Goal: Task Accomplishment & Management: Complete application form

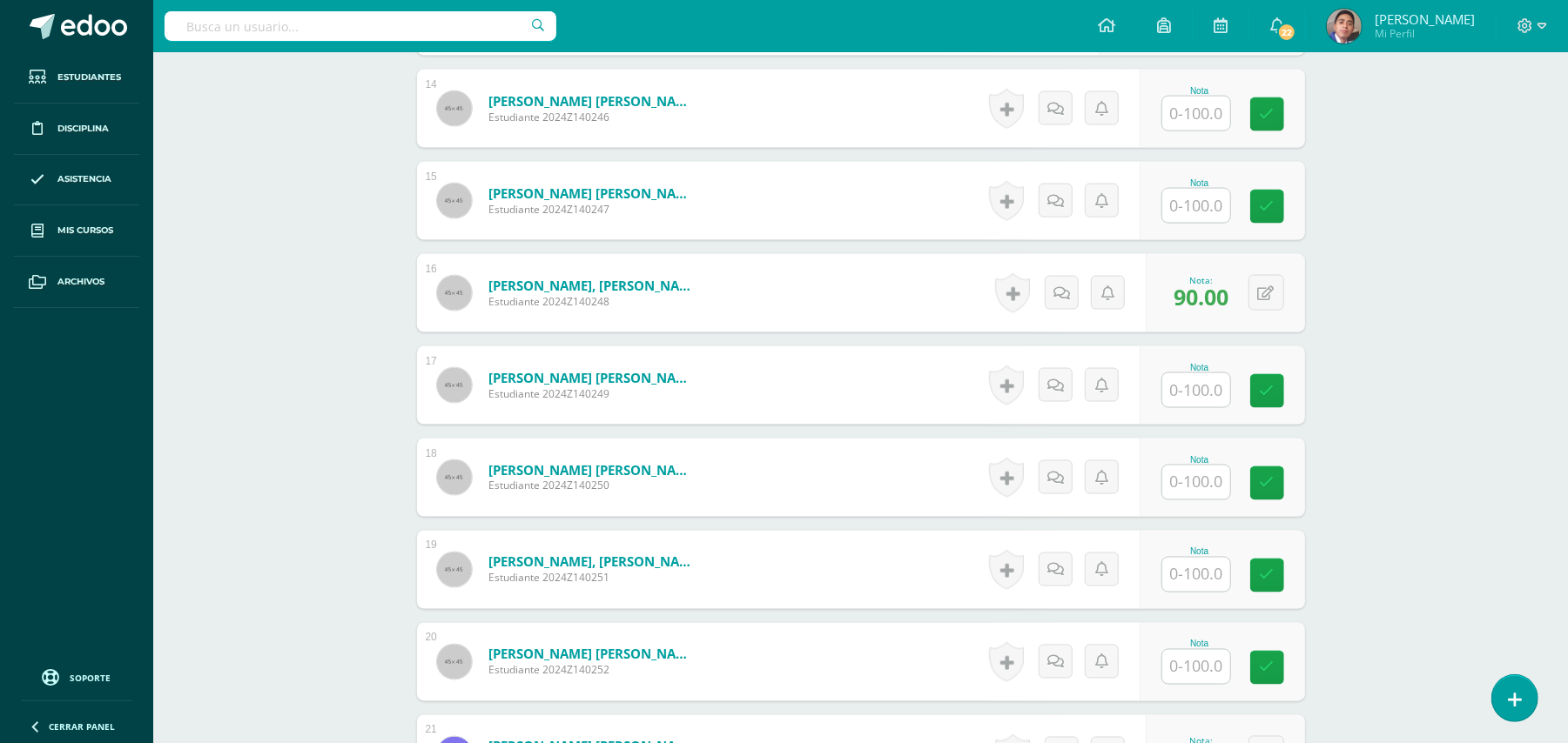
scroll to position [1626, 0]
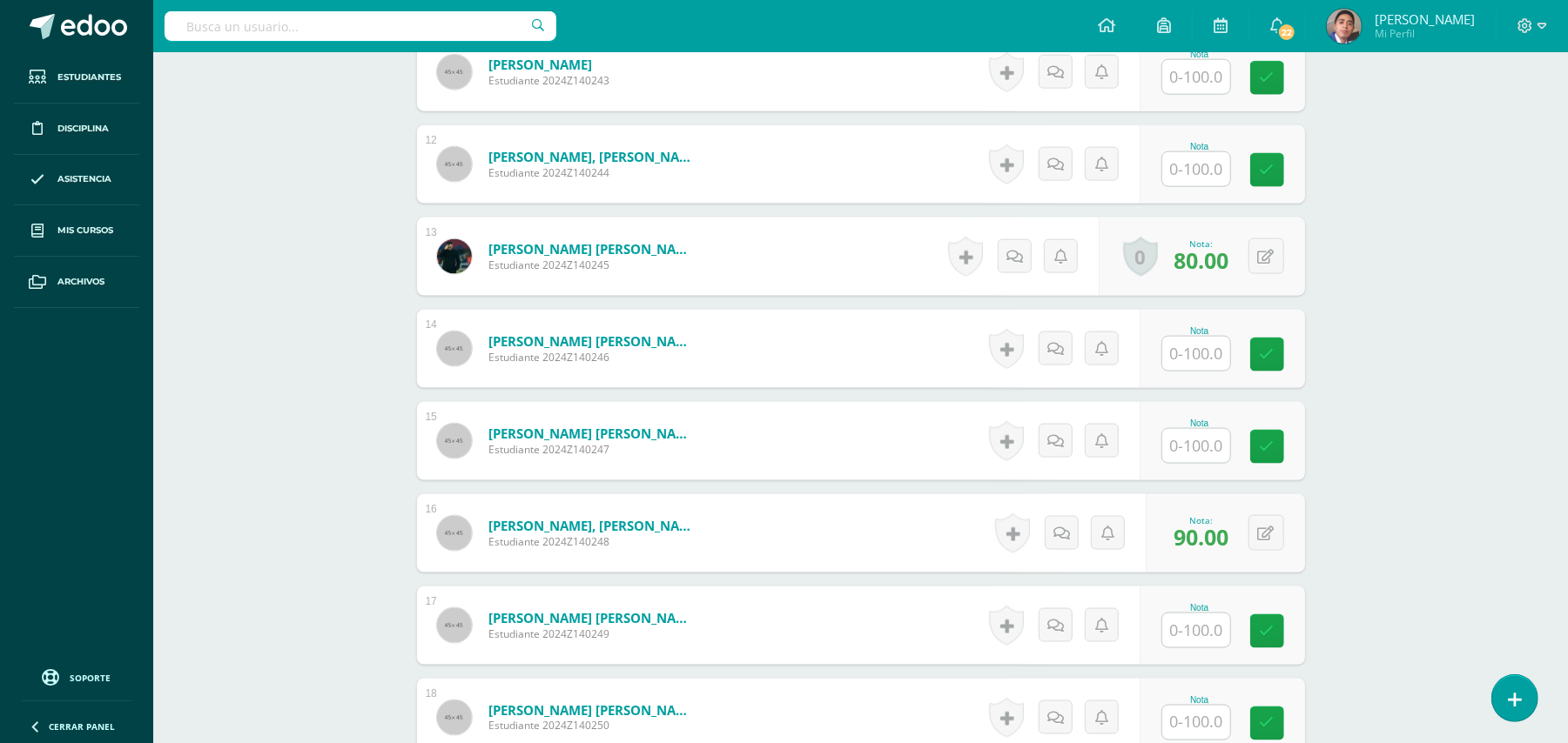
click at [265, 386] on div "Biología Bach V Onceavo Bachillerato "A" Herramientas Detalle de asistencias Ac…" at bounding box center [861, 290] width 1415 height 3729
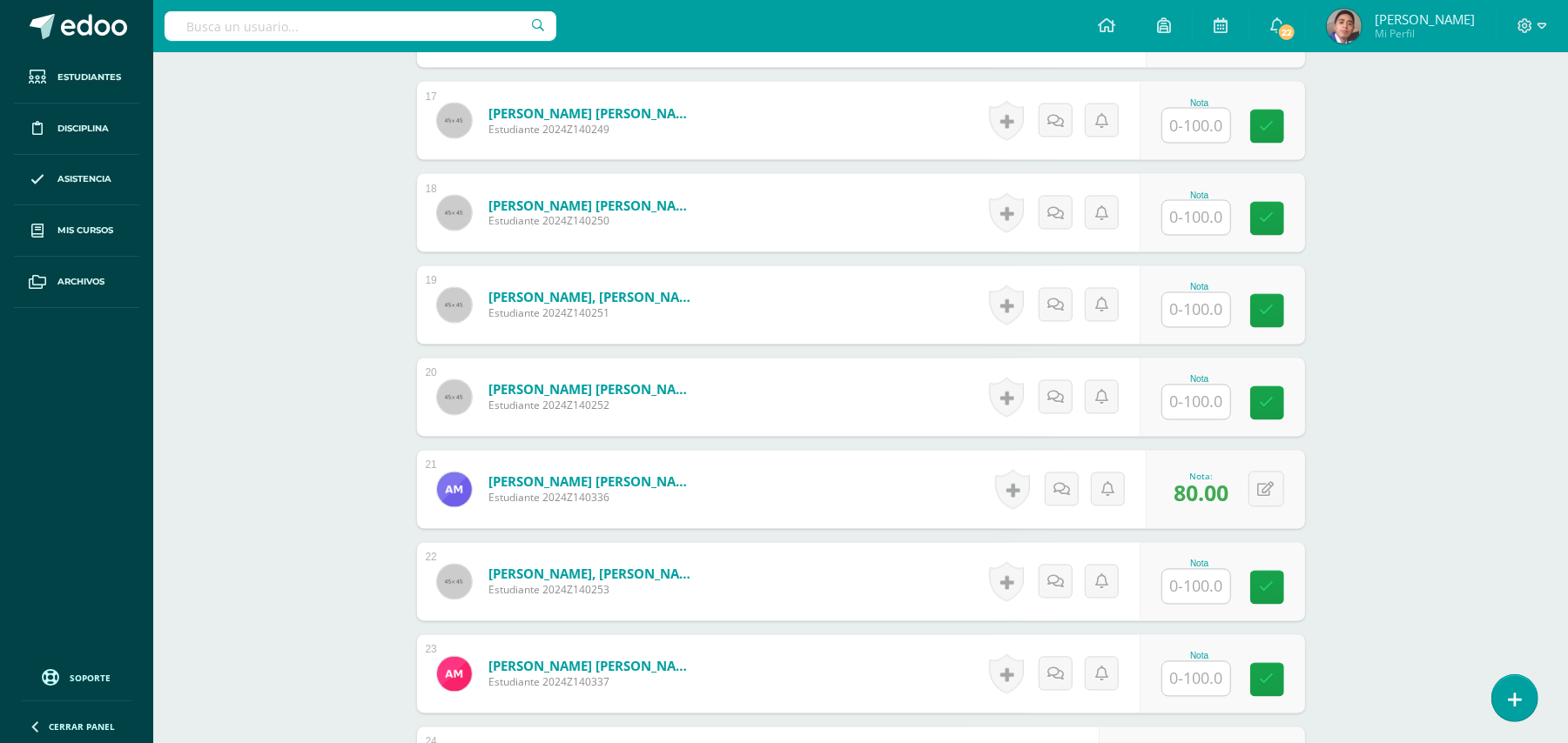
scroll to position [2091, 0]
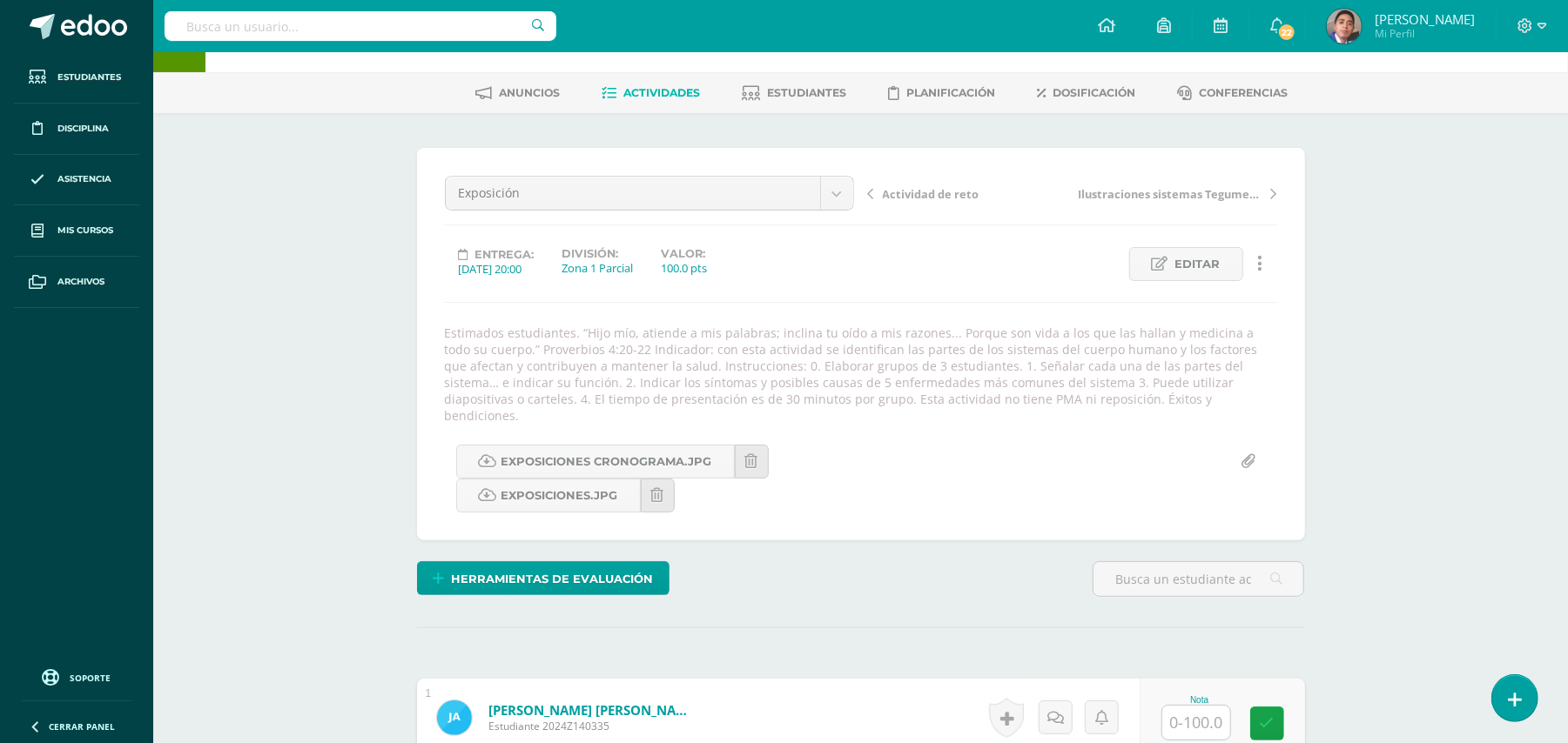
scroll to position [0, 0]
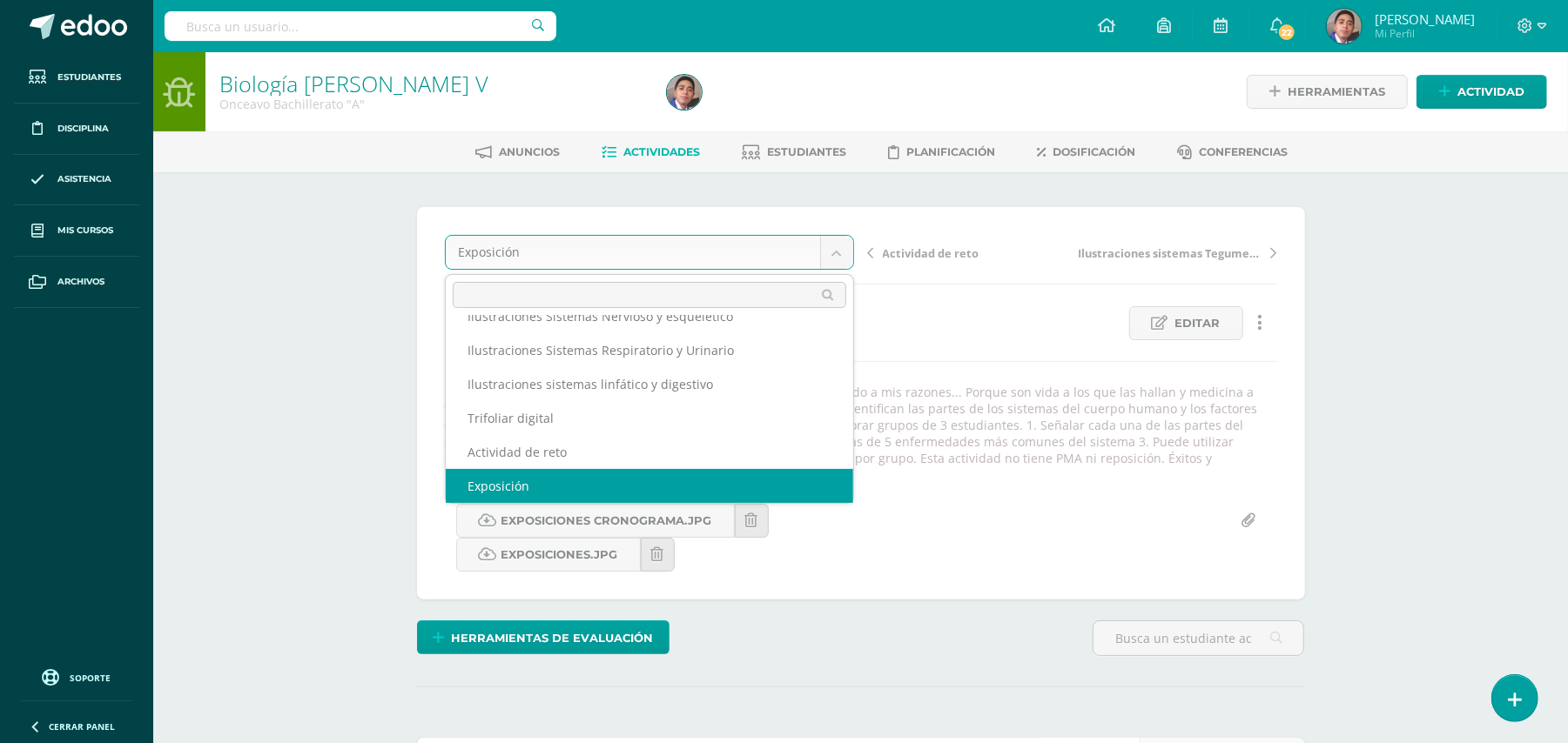
scroll to position [40, 0]
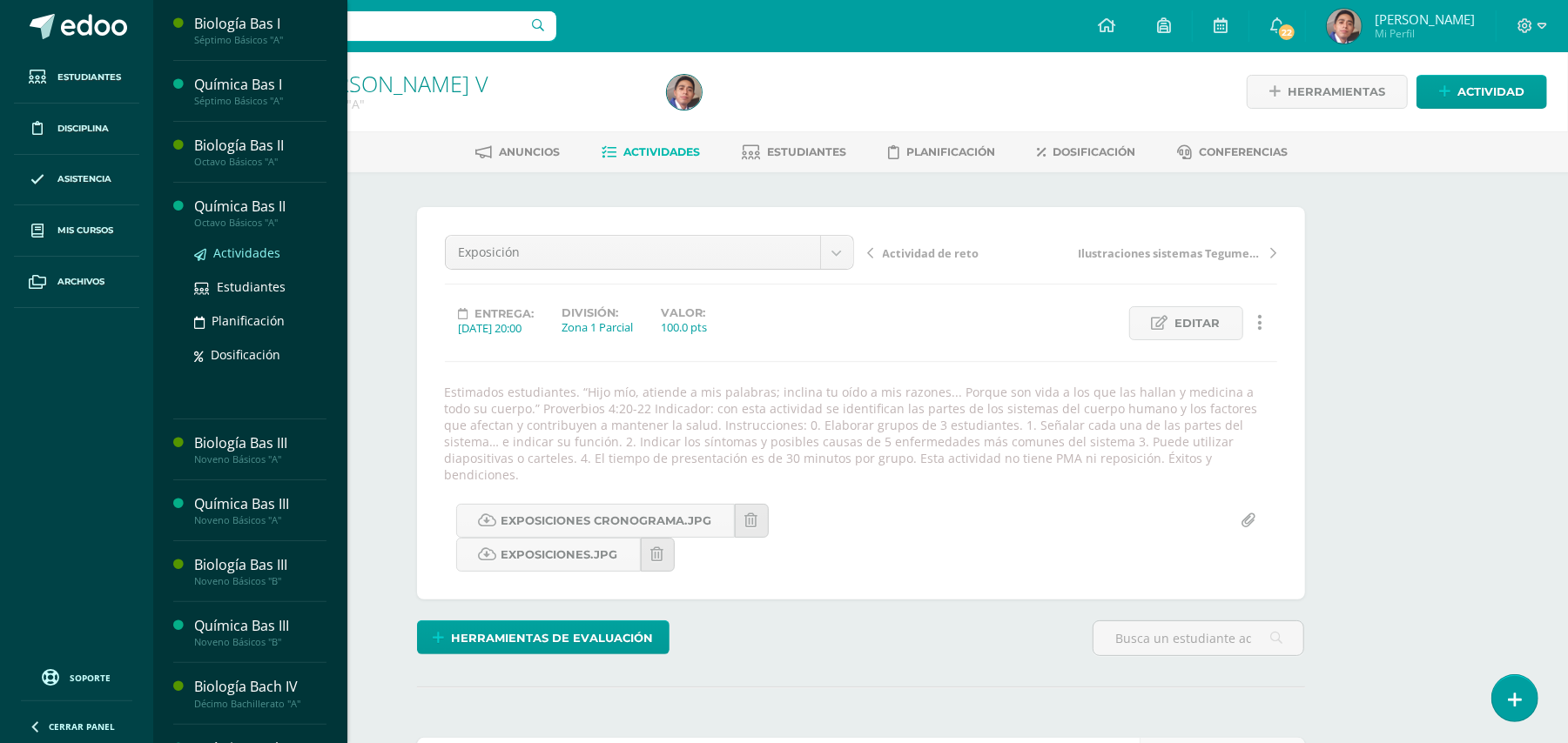
click at [232, 256] on span "Actividades" at bounding box center [247, 252] width 67 height 16
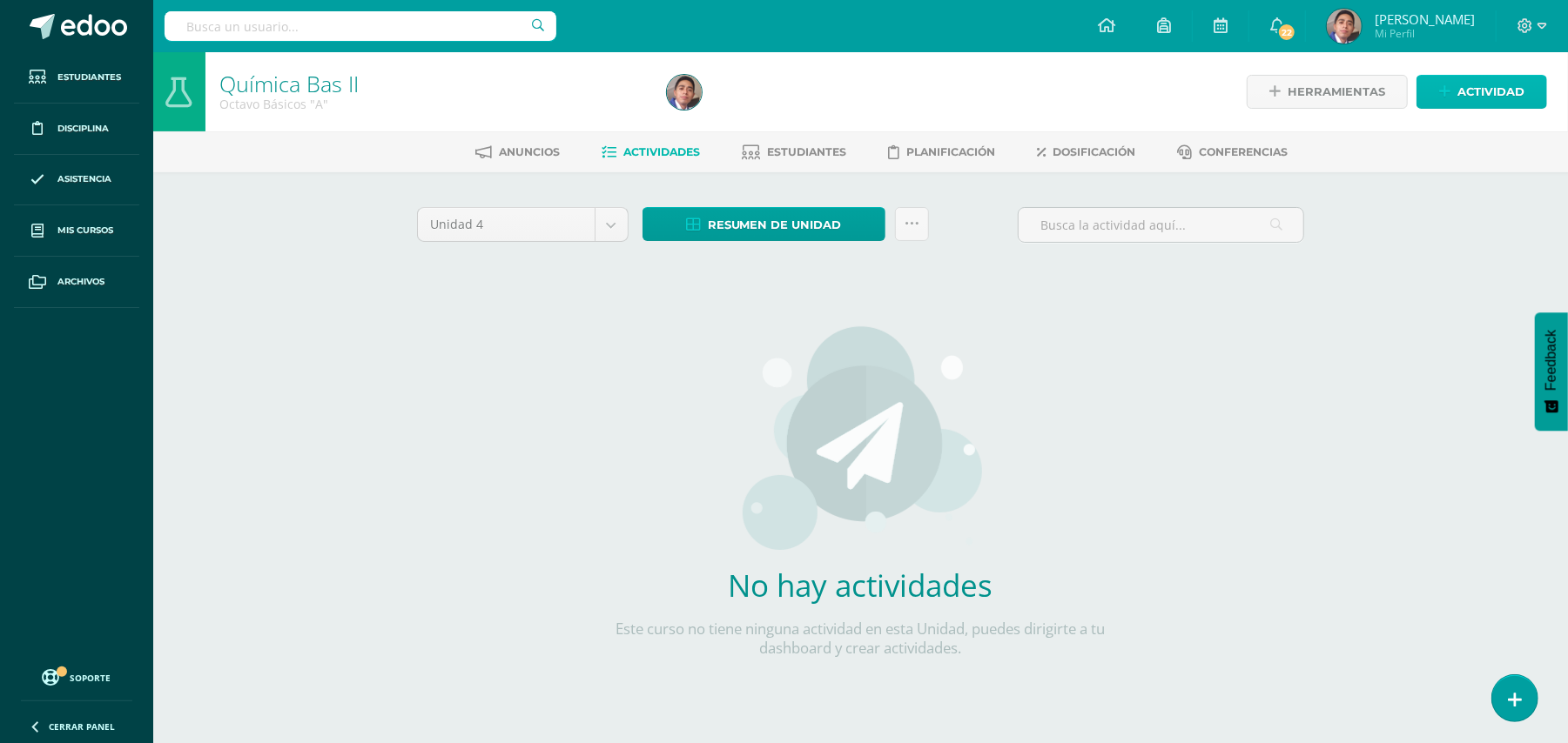
click at [1440, 89] on icon at bounding box center [1445, 92] width 12 height 14
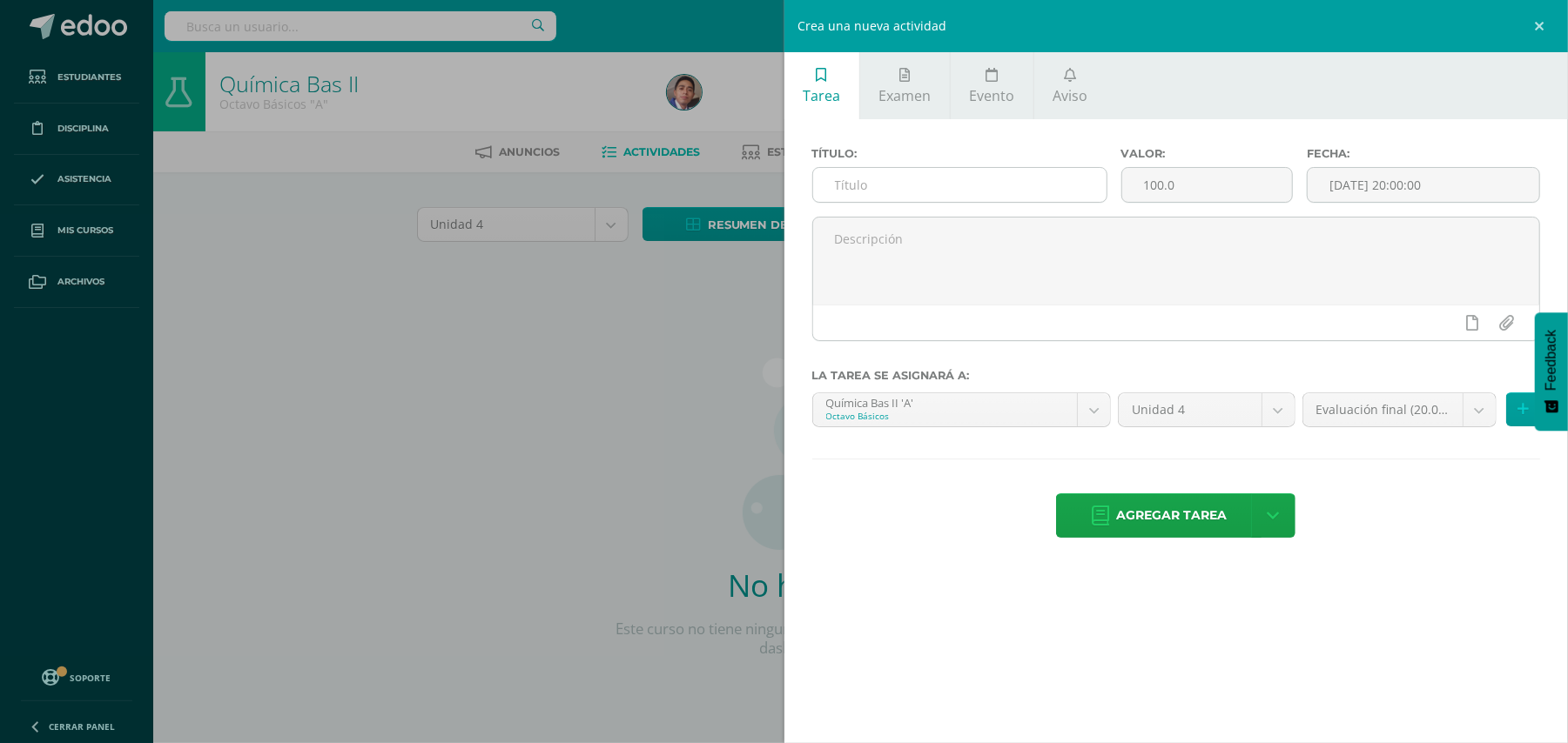
click at [1041, 182] on input "text" at bounding box center [960, 185] width 294 height 34
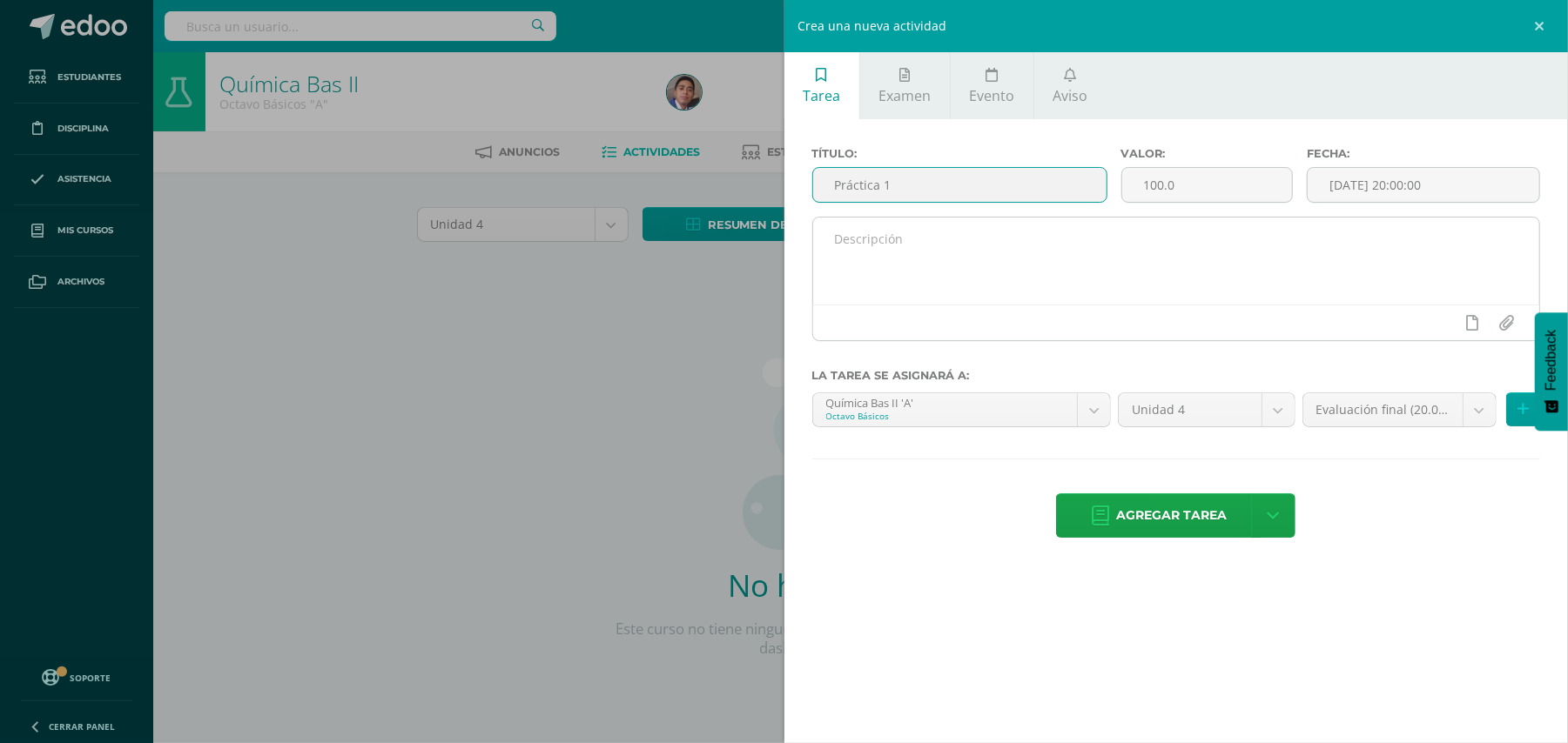
type input "Práctica 1"
click at [998, 240] on textarea at bounding box center [1176, 260] width 727 height 87
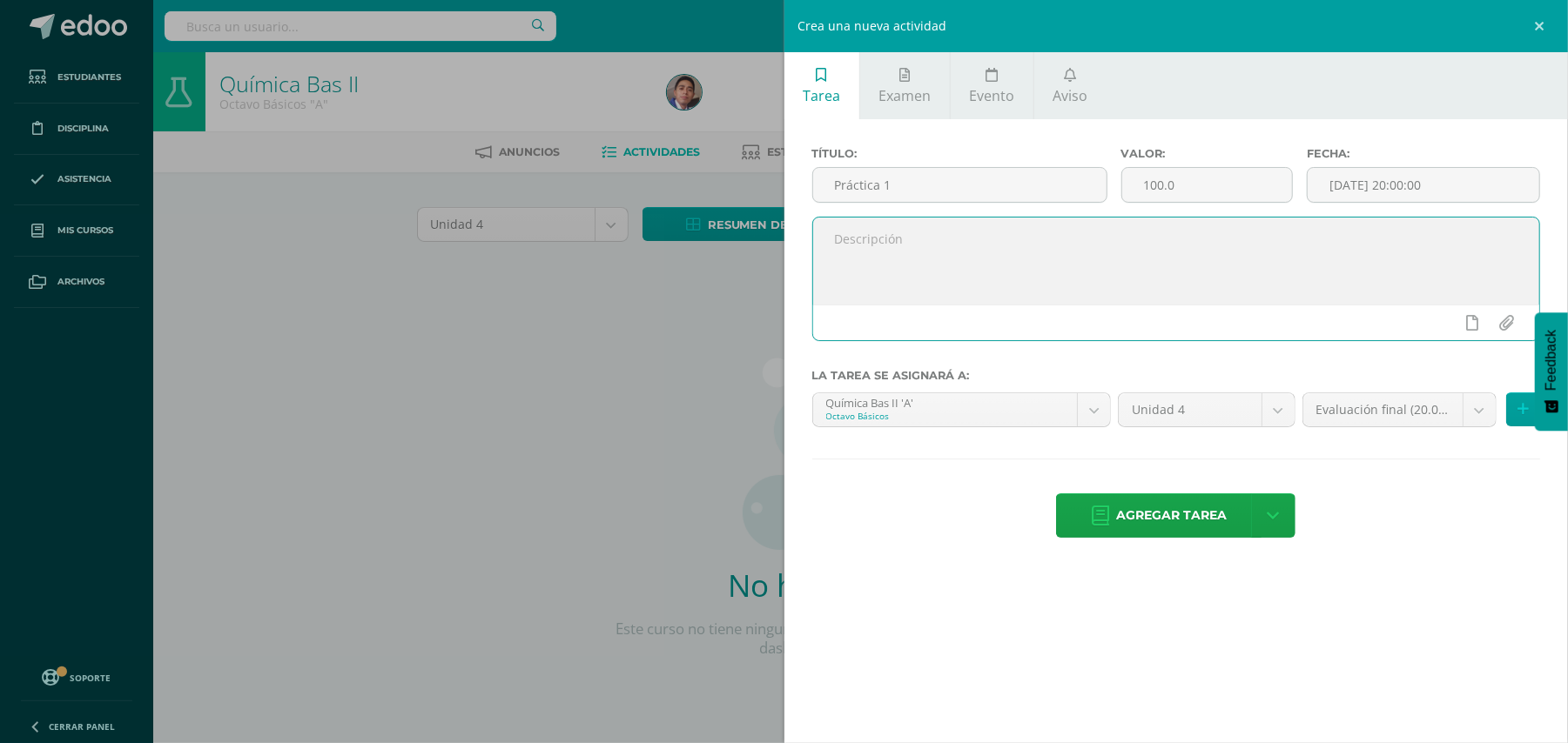
type textarea "s"
paste textarea ""Y lo he llenado del [PERSON_NAME][DEMOGRAPHIC_DATA], de sabiduría, de intelige…"
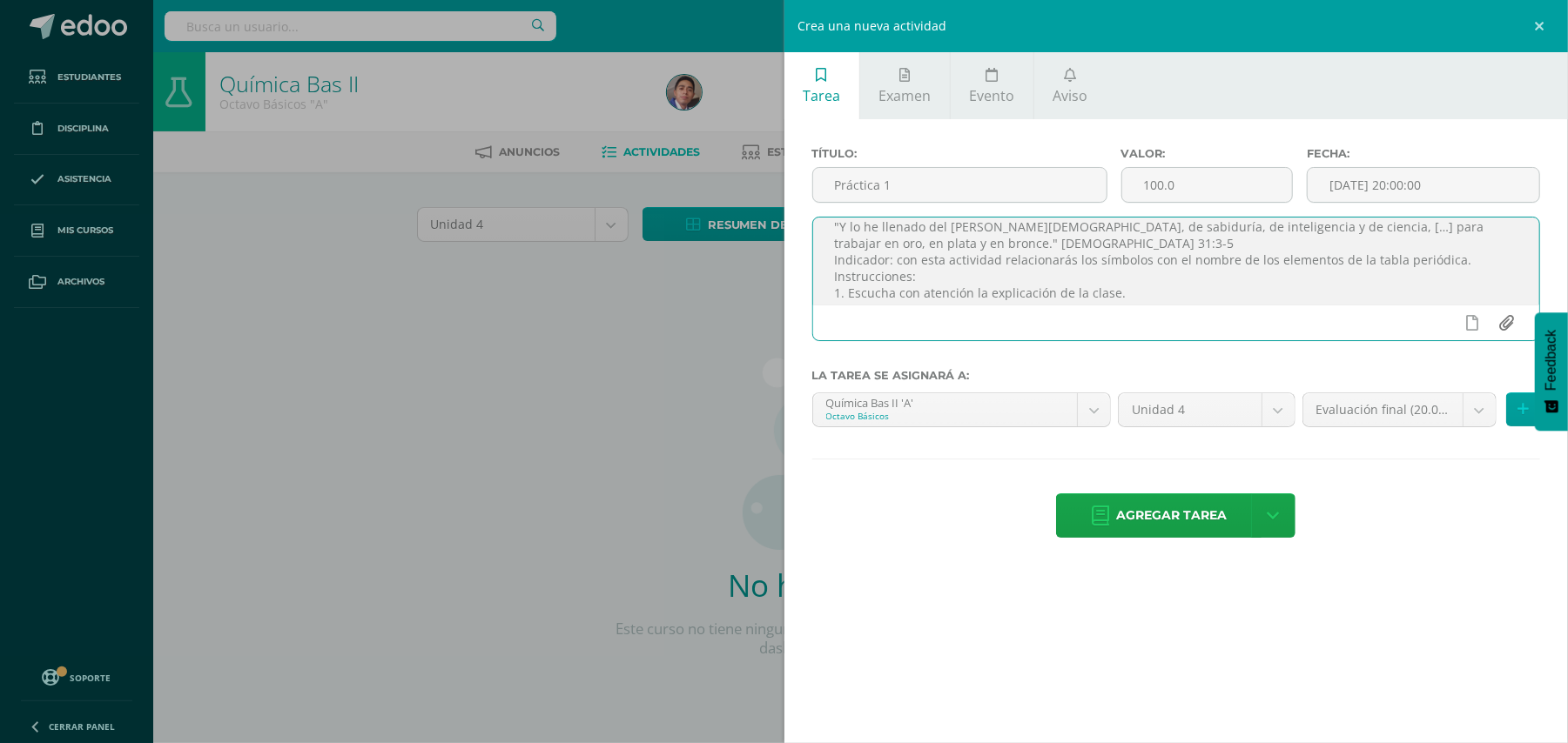
scroll to position [13, 0]
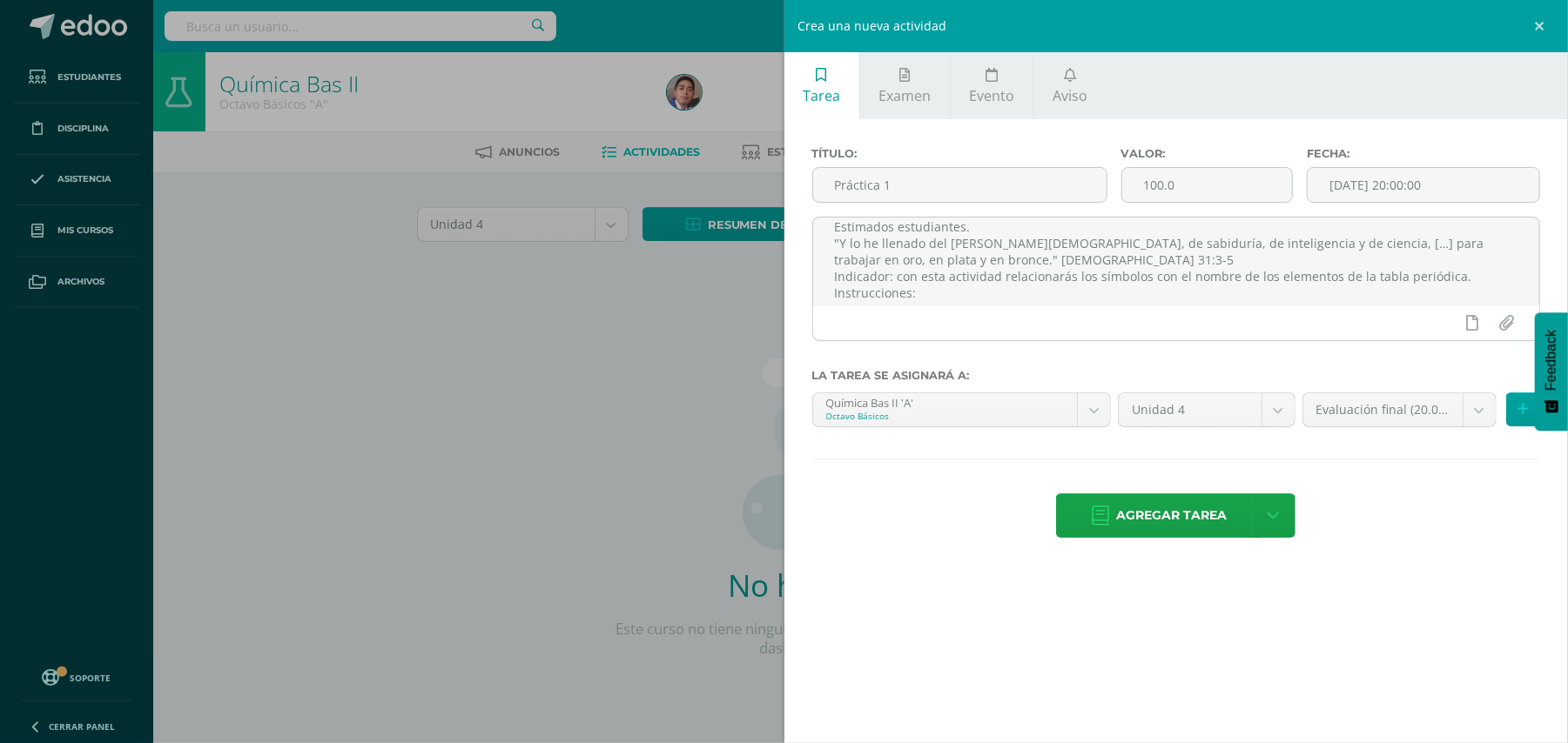
click at [1418, 501] on div "Agregar tarea Agregar tarea y ocultar" at bounding box center [1176, 517] width 729 height 48
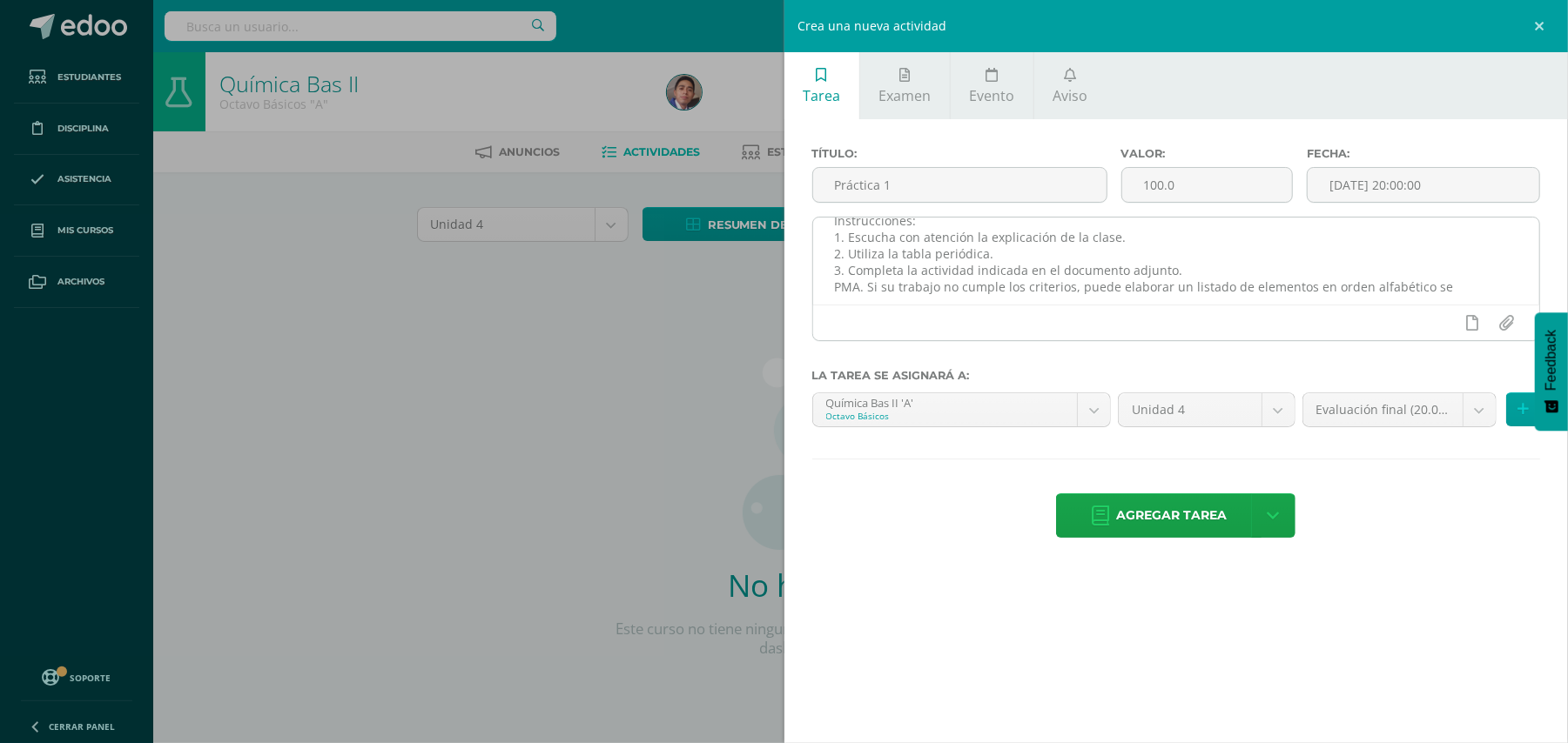
click at [1010, 278] on textarea "Estimados estudiantes. "Y lo he llenado del [PERSON_NAME][DEMOGRAPHIC_DATA], de…" at bounding box center [1176, 260] width 727 height 87
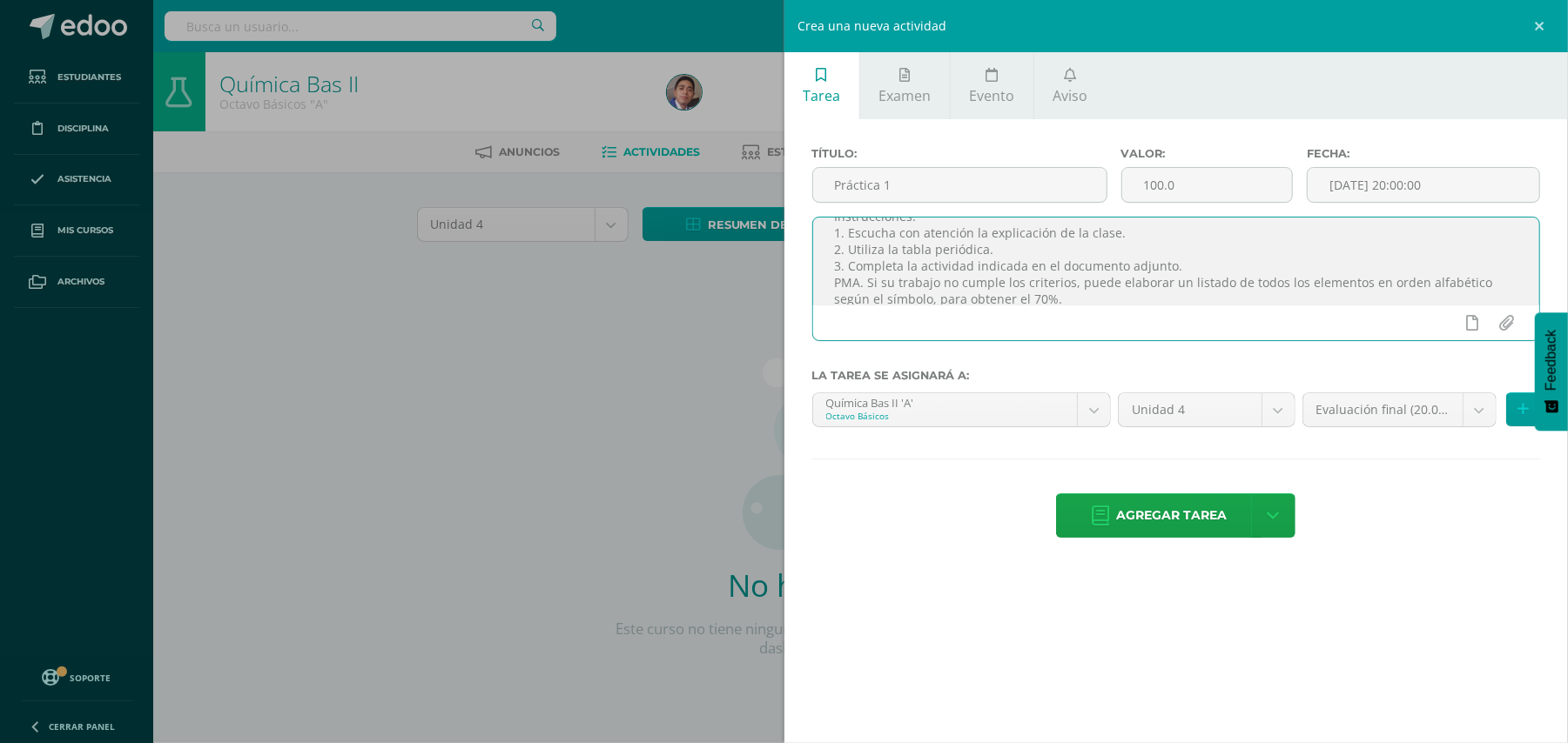
scroll to position [105, 0]
type textarea "Estimados estudiantes. "Y lo he llenado del [PERSON_NAME][DEMOGRAPHIC_DATA], de…"
click at [1484, 422] on body "Estudiantes Disciplina Asistencia Mis cursos Archivos Soporte Ayuda Reportar un…" at bounding box center [784, 374] width 1568 height 748
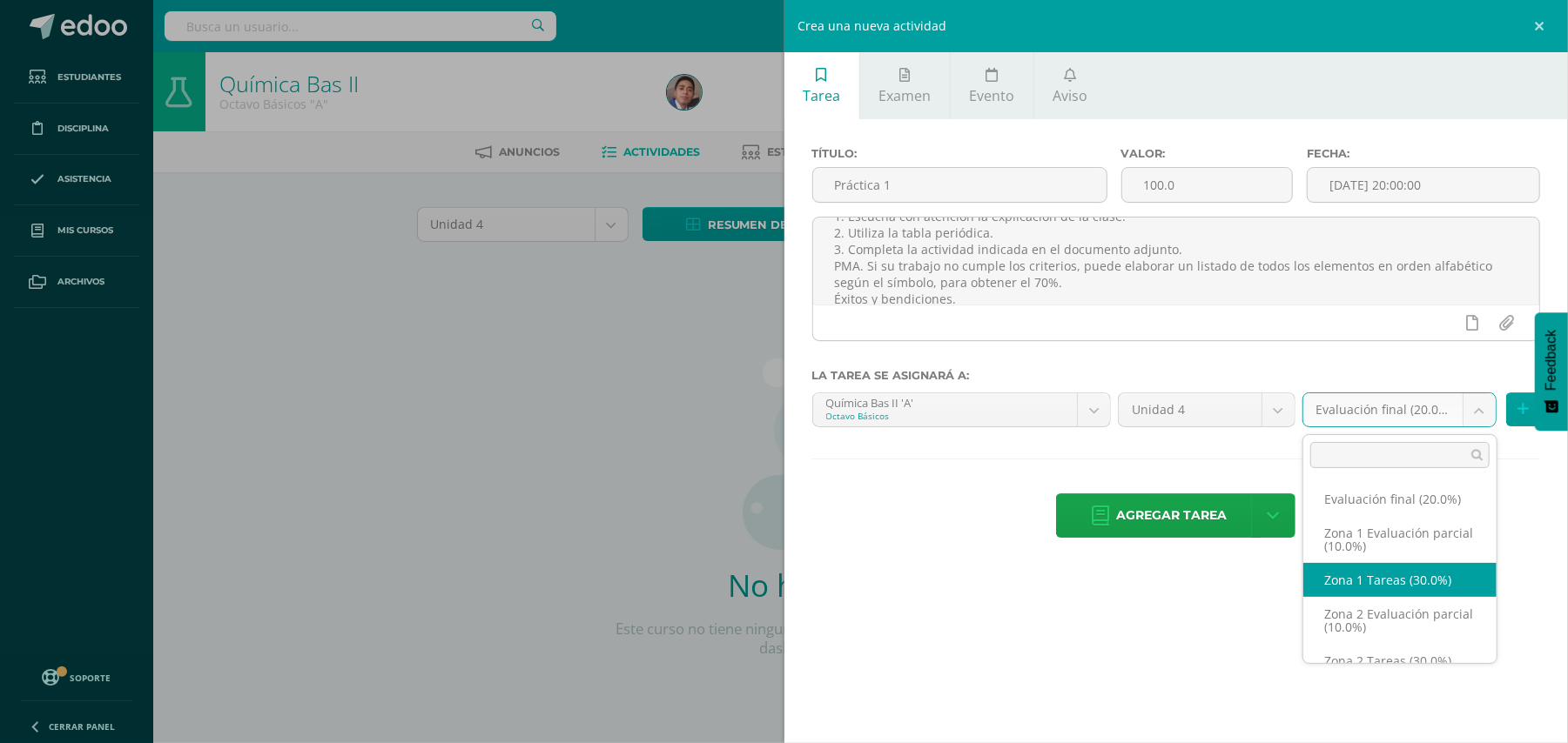
select select "30407"
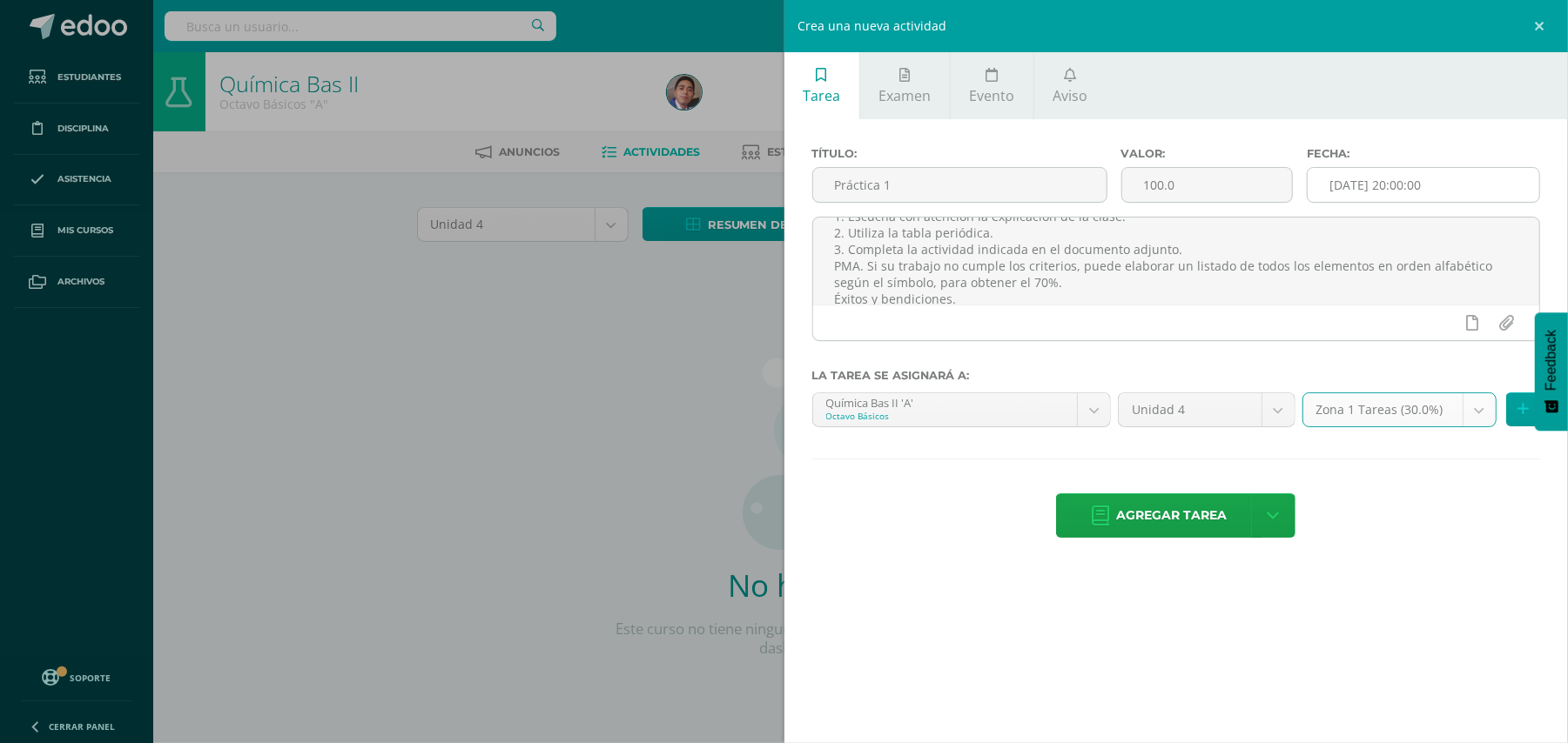
click at [1427, 185] on input "[DATE] 20:00:00" at bounding box center [1423, 185] width 232 height 34
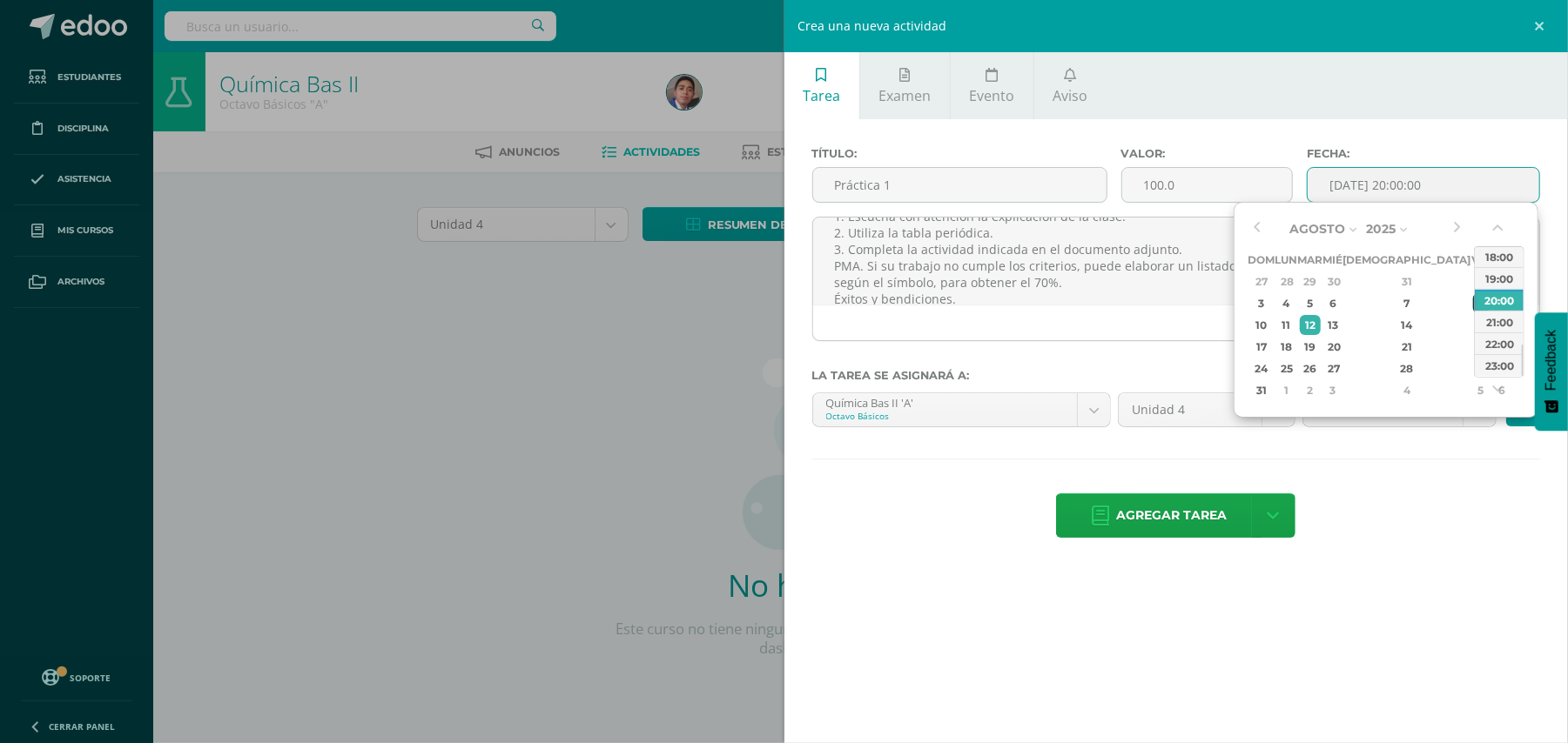
click at [1472, 295] on div "8" at bounding box center [1480, 304] width 15 height 20
type input "[DATE] 20:00"
click at [1419, 499] on div "Agregar tarea Agregar tarea y ocultar" at bounding box center [1176, 517] width 729 height 48
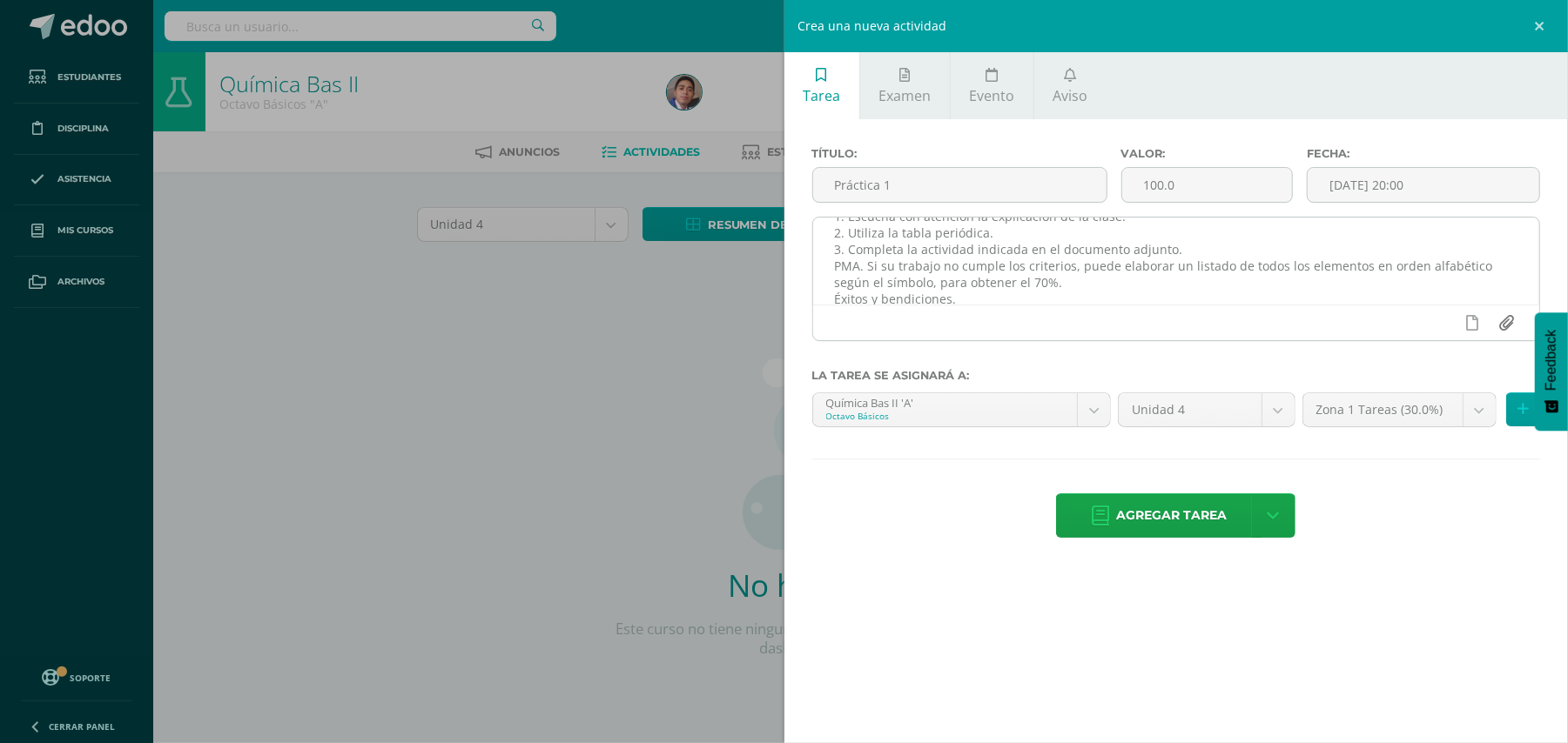
click at [1511, 331] on input "file" at bounding box center [1507, 322] width 34 height 33
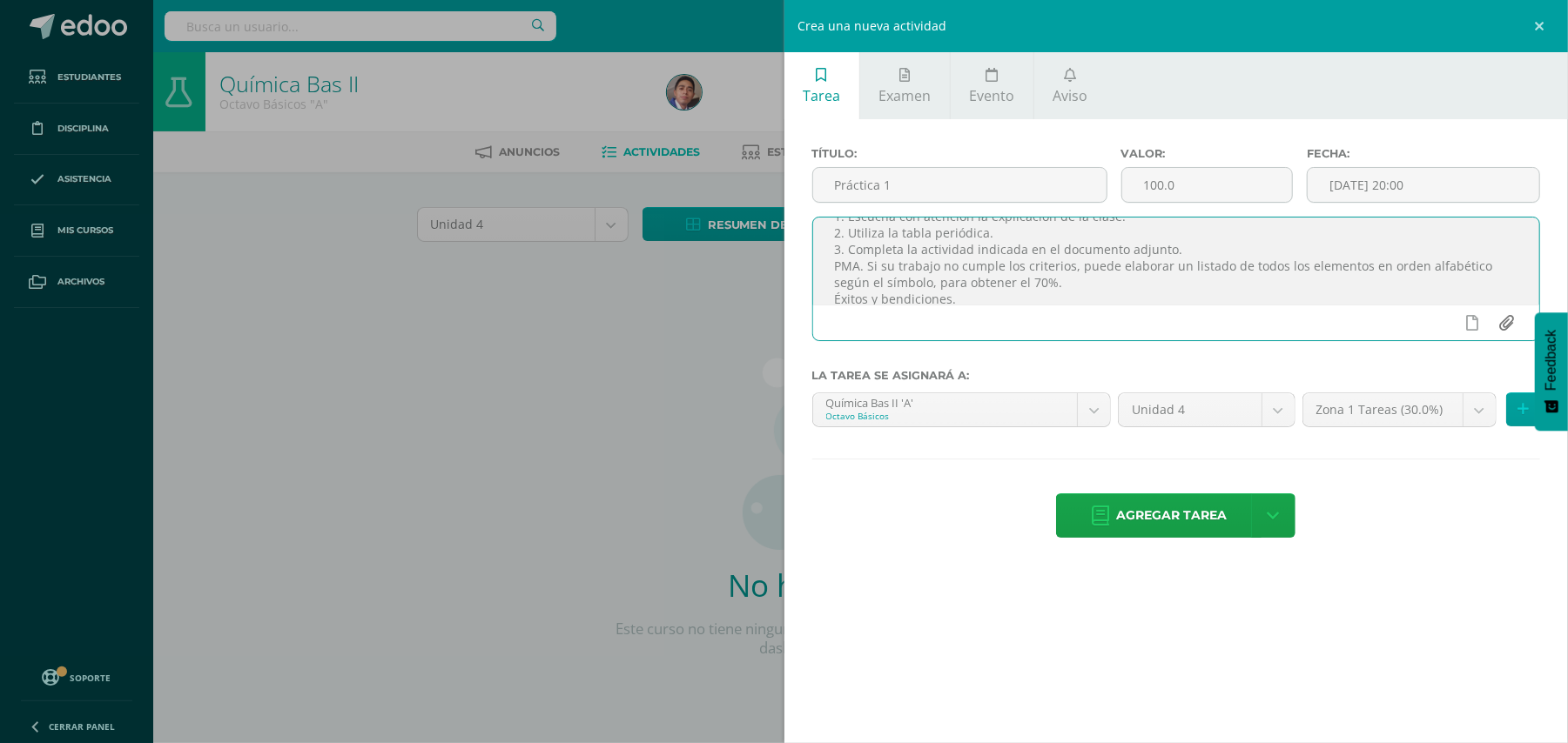
type input "C:\fakepath\Práctica 1.jpg"
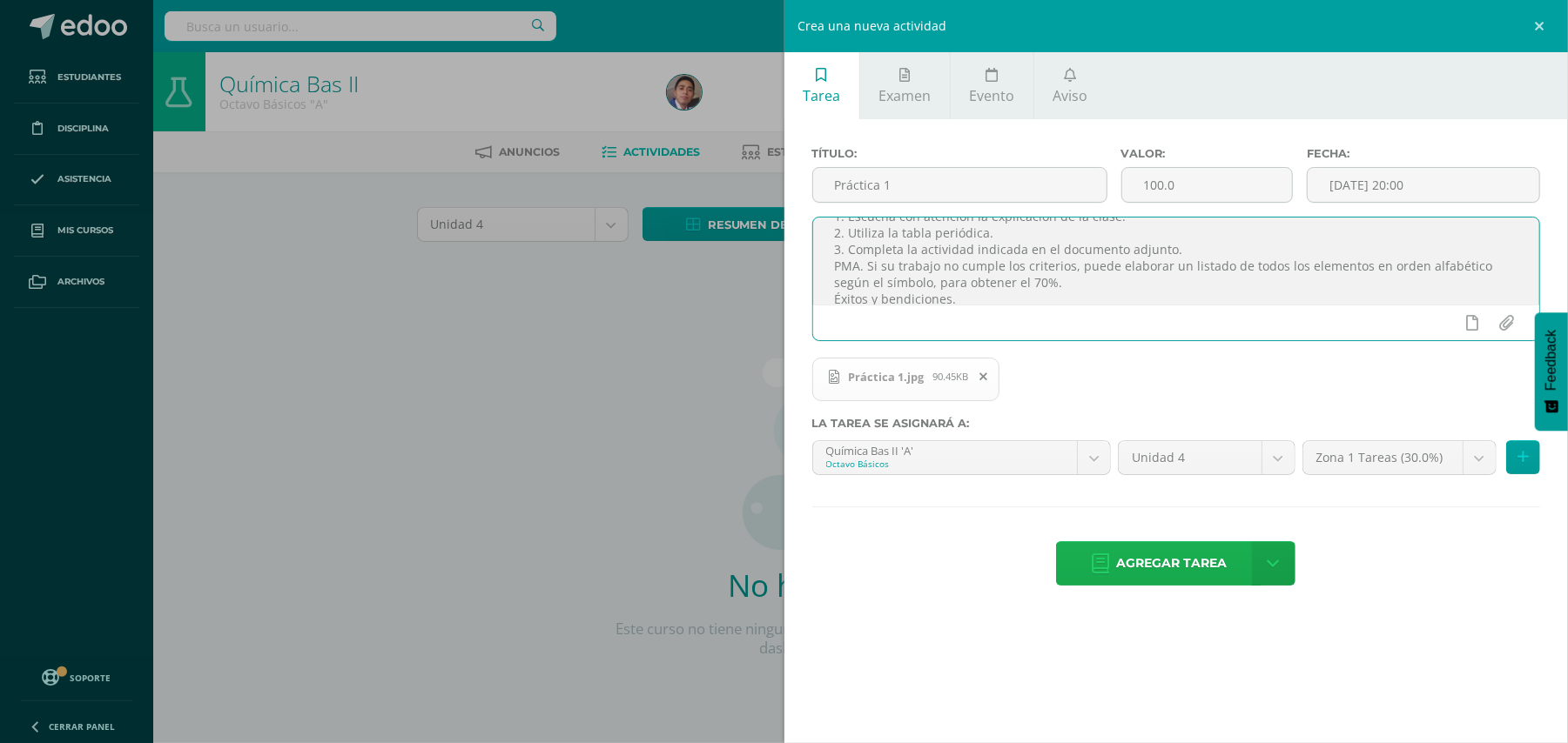
click at [1156, 568] on span "Agregar tarea" at bounding box center [1171, 563] width 111 height 42
